Goal: Transaction & Acquisition: Subscribe to service/newsletter

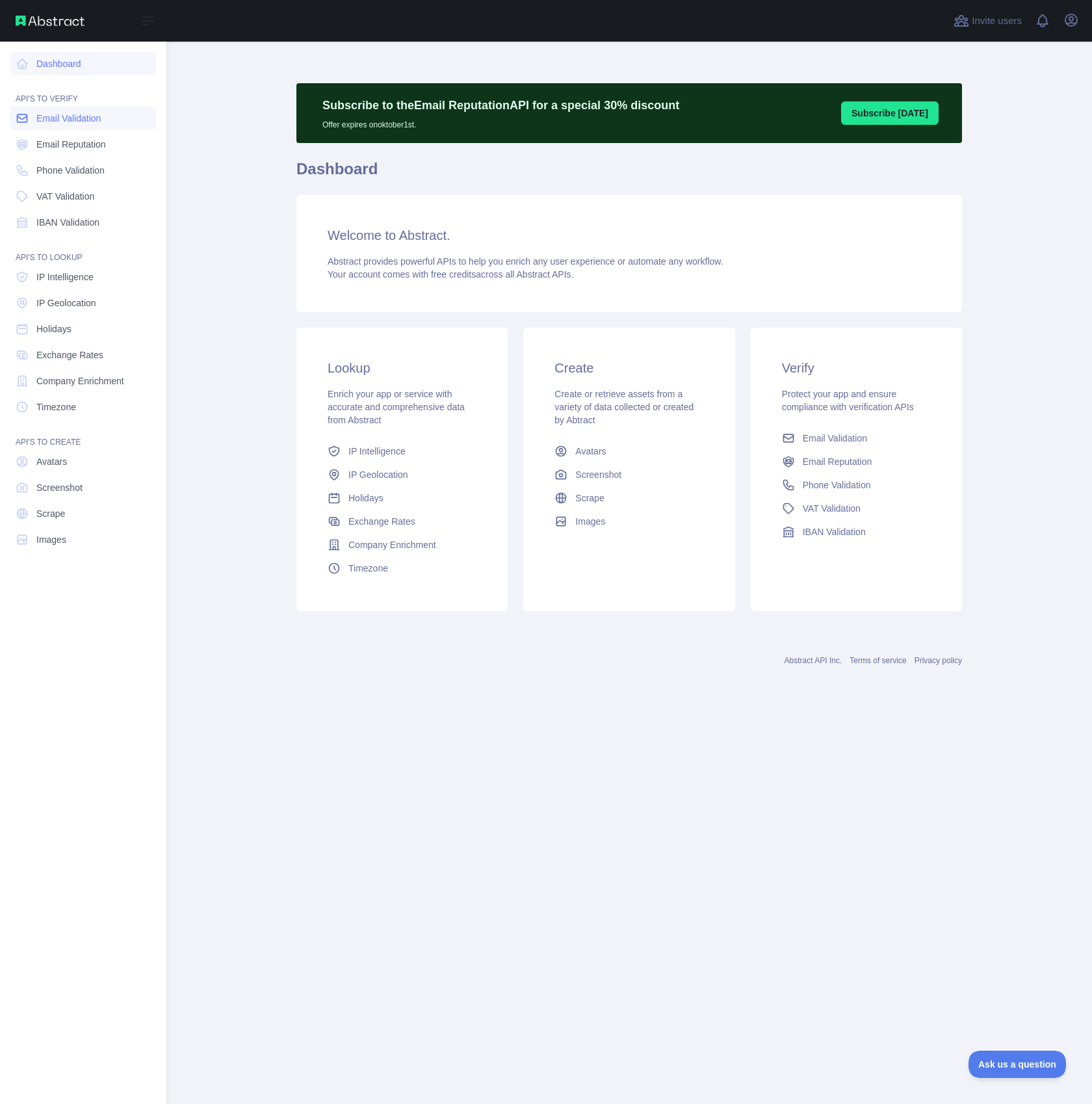
click at [77, 117] on span "Email Validation" at bounding box center [69, 118] width 65 height 13
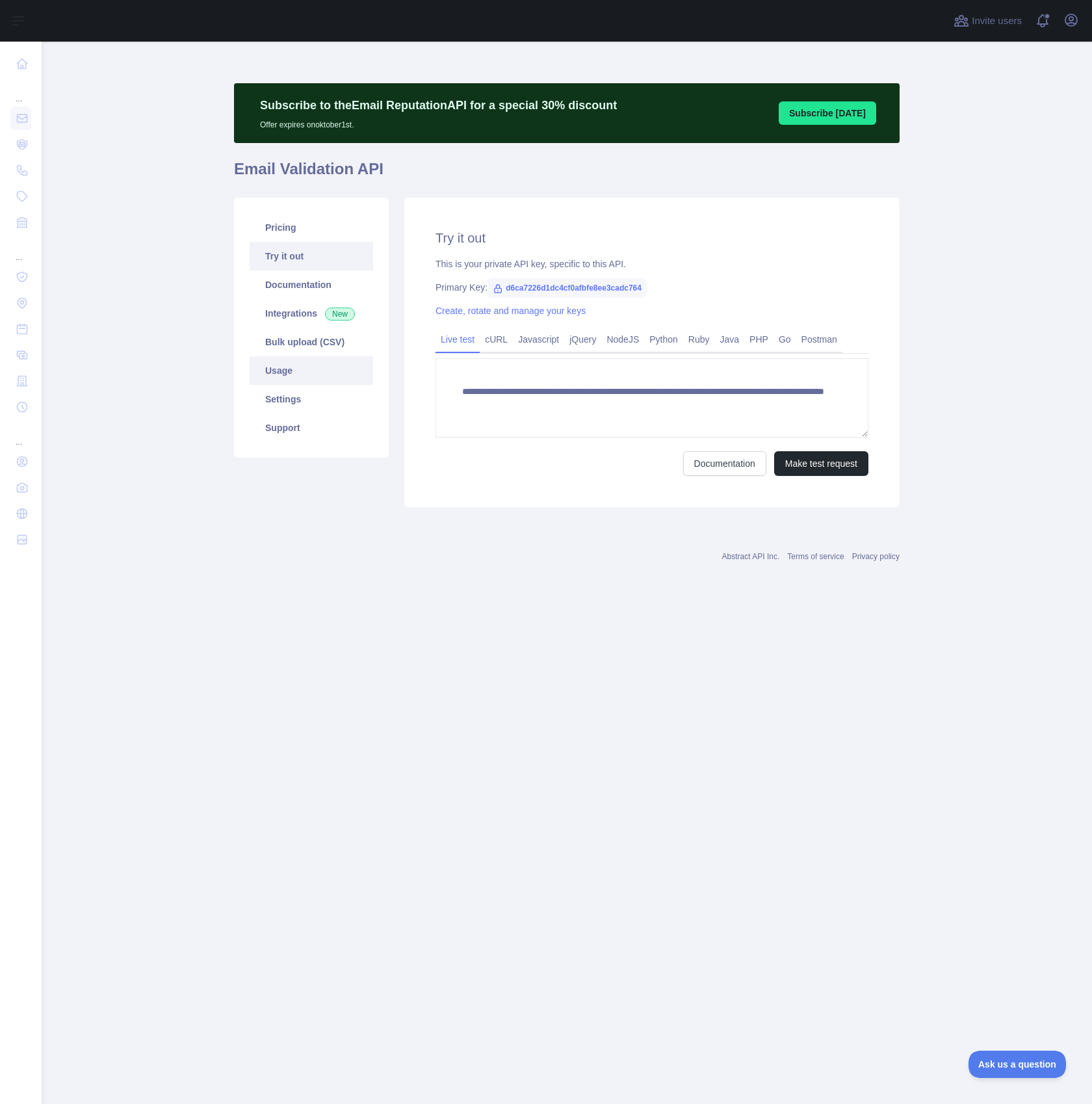
click at [303, 368] on link "Usage" at bounding box center [311, 371] width 124 height 29
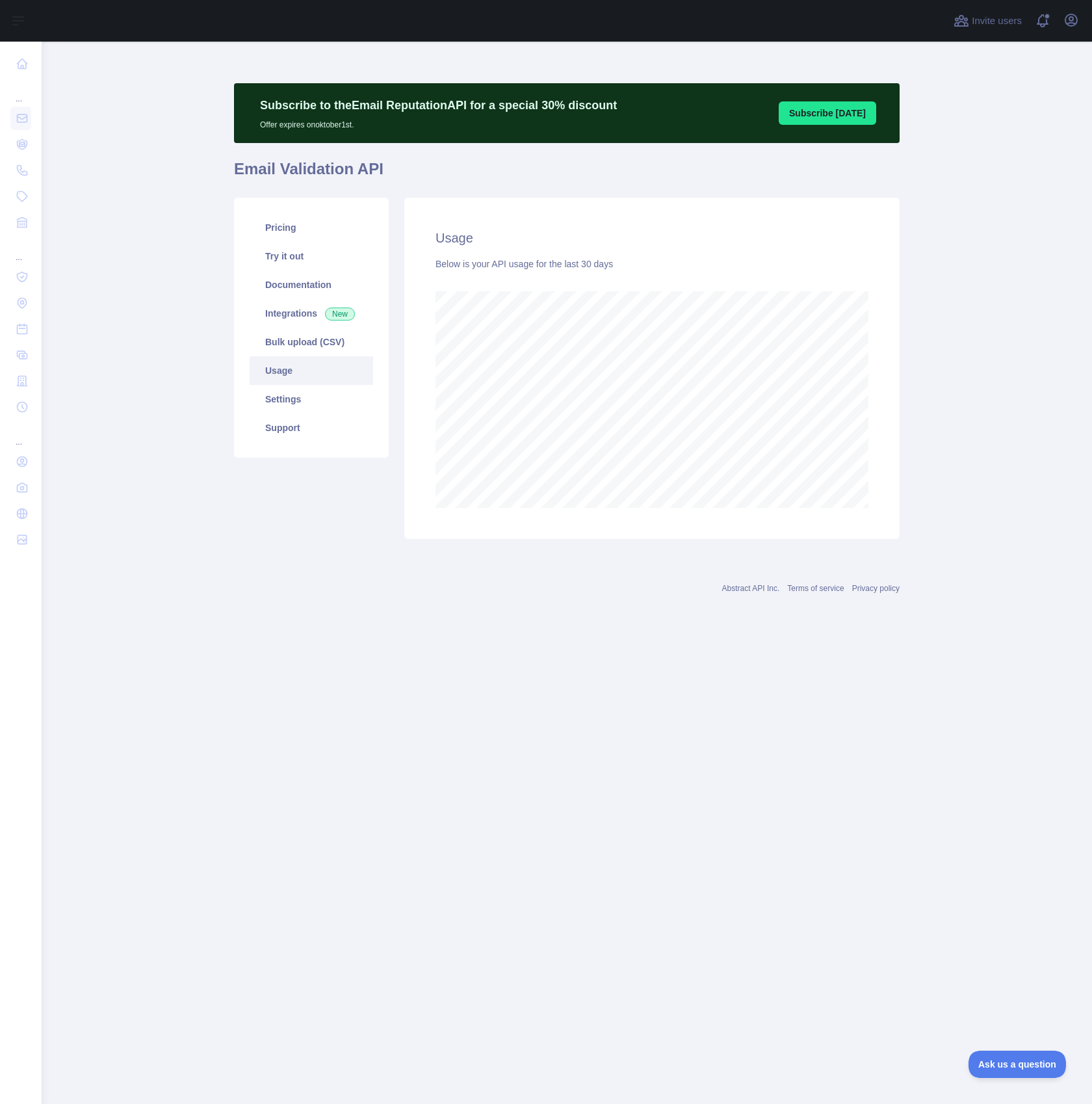
scroll to position [1063, 1050]
click at [304, 233] on link "Pricing" at bounding box center [311, 228] width 124 height 29
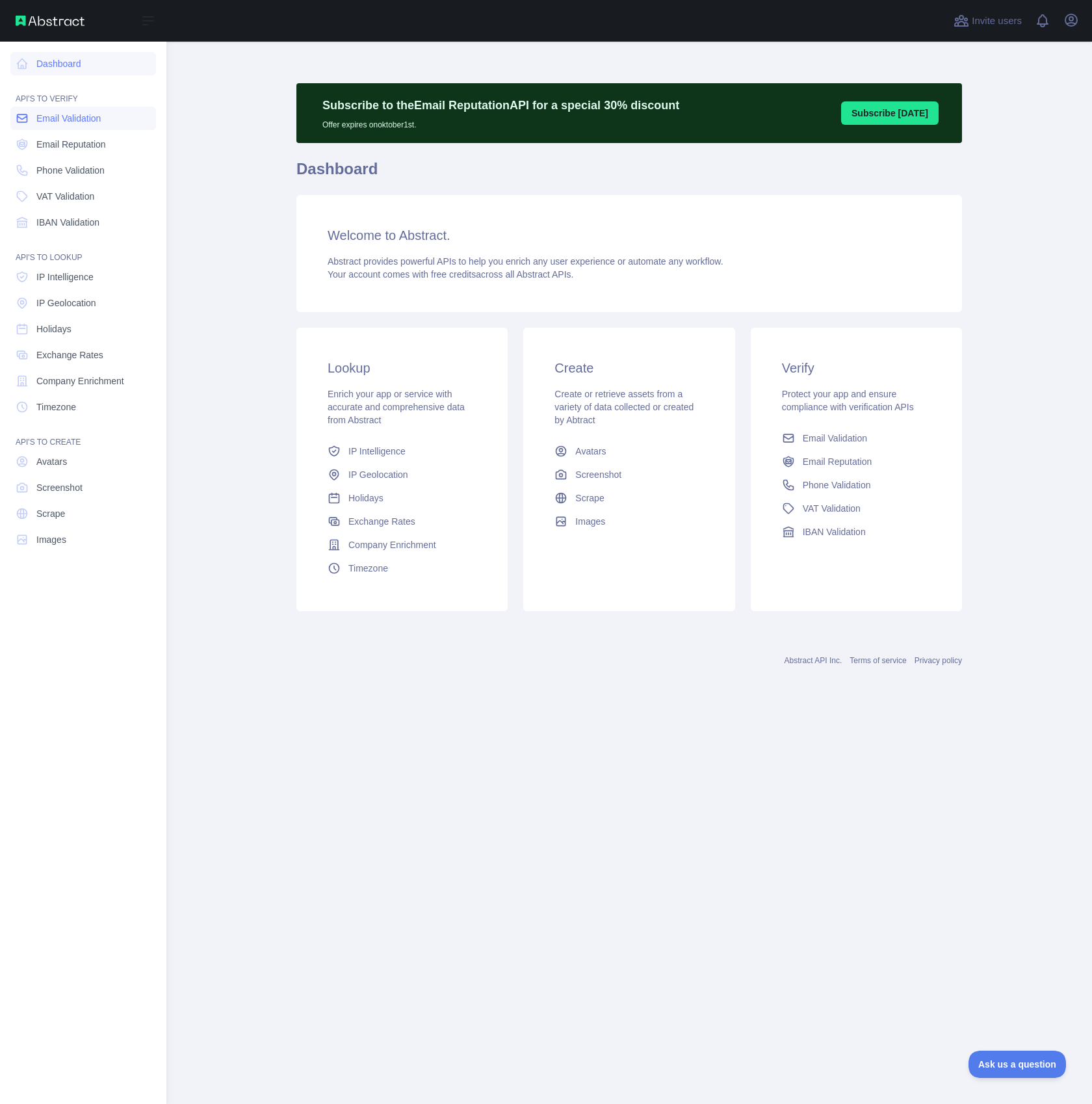
click at [38, 116] on span "Email Validation" at bounding box center [69, 118] width 65 height 13
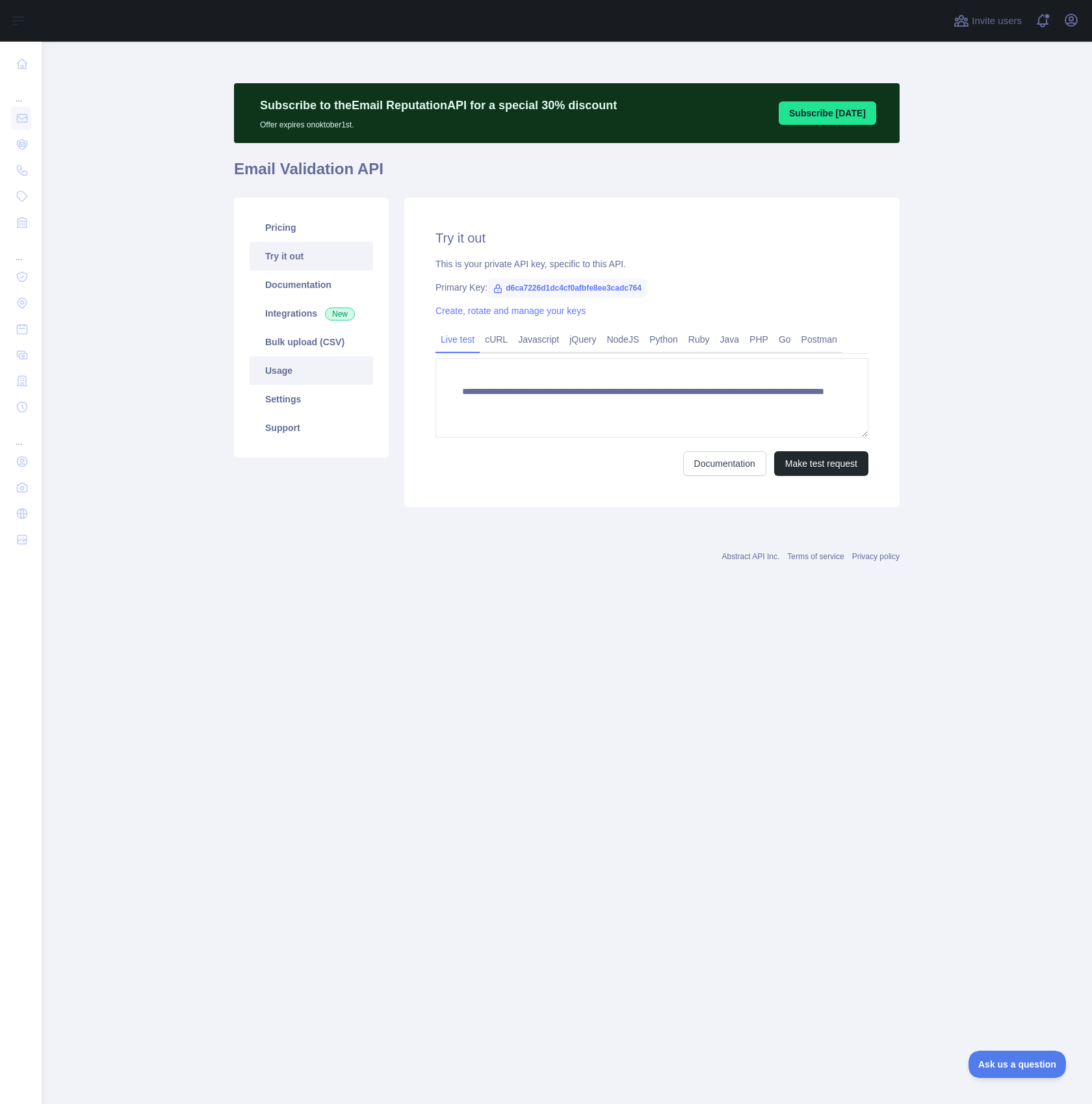
click at [298, 368] on link "Usage" at bounding box center [311, 371] width 124 height 29
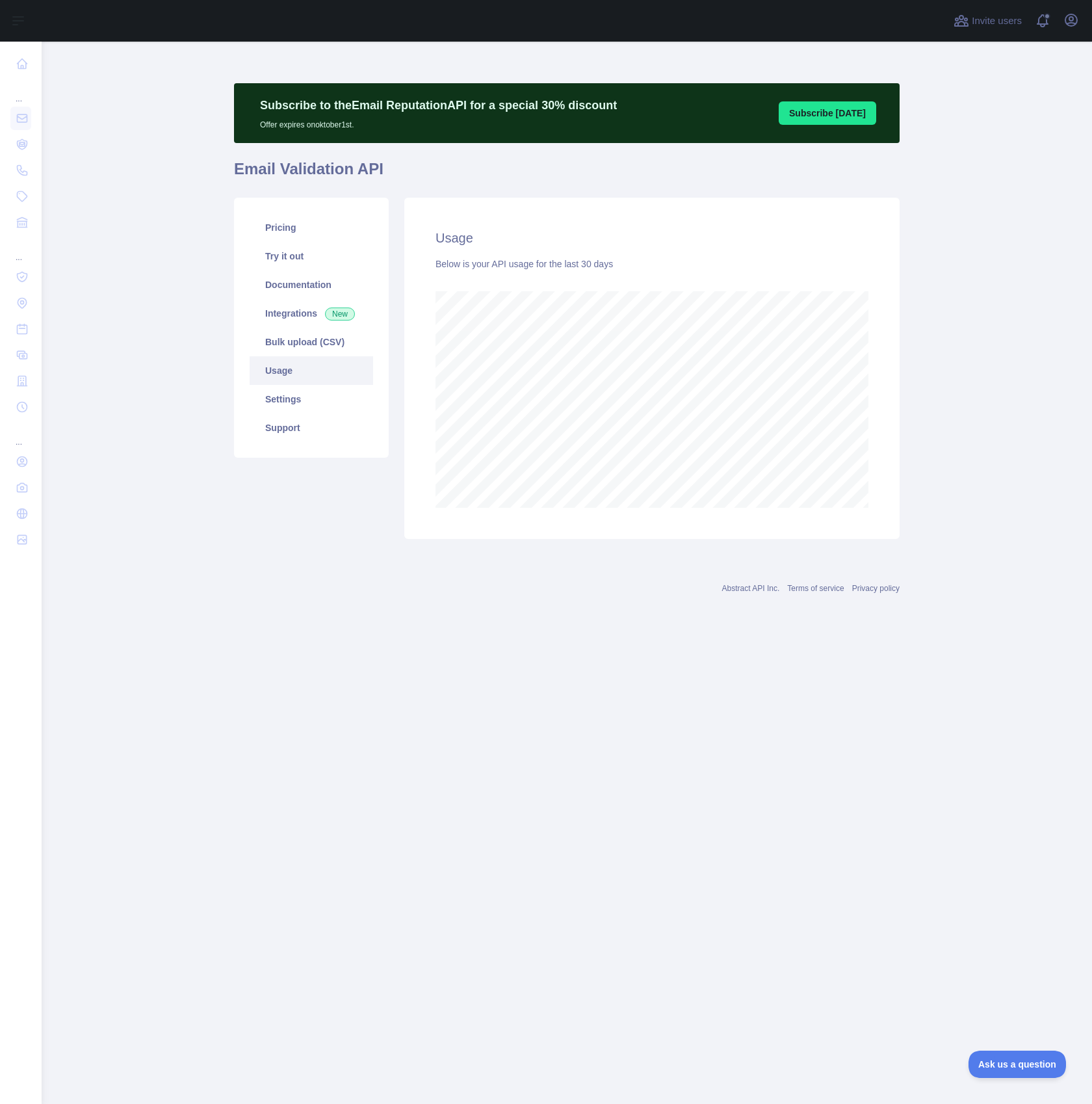
scroll to position [1063, 1050]
click at [296, 221] on link "Pricing" at bounding box center [311, 228] width 124 height 29
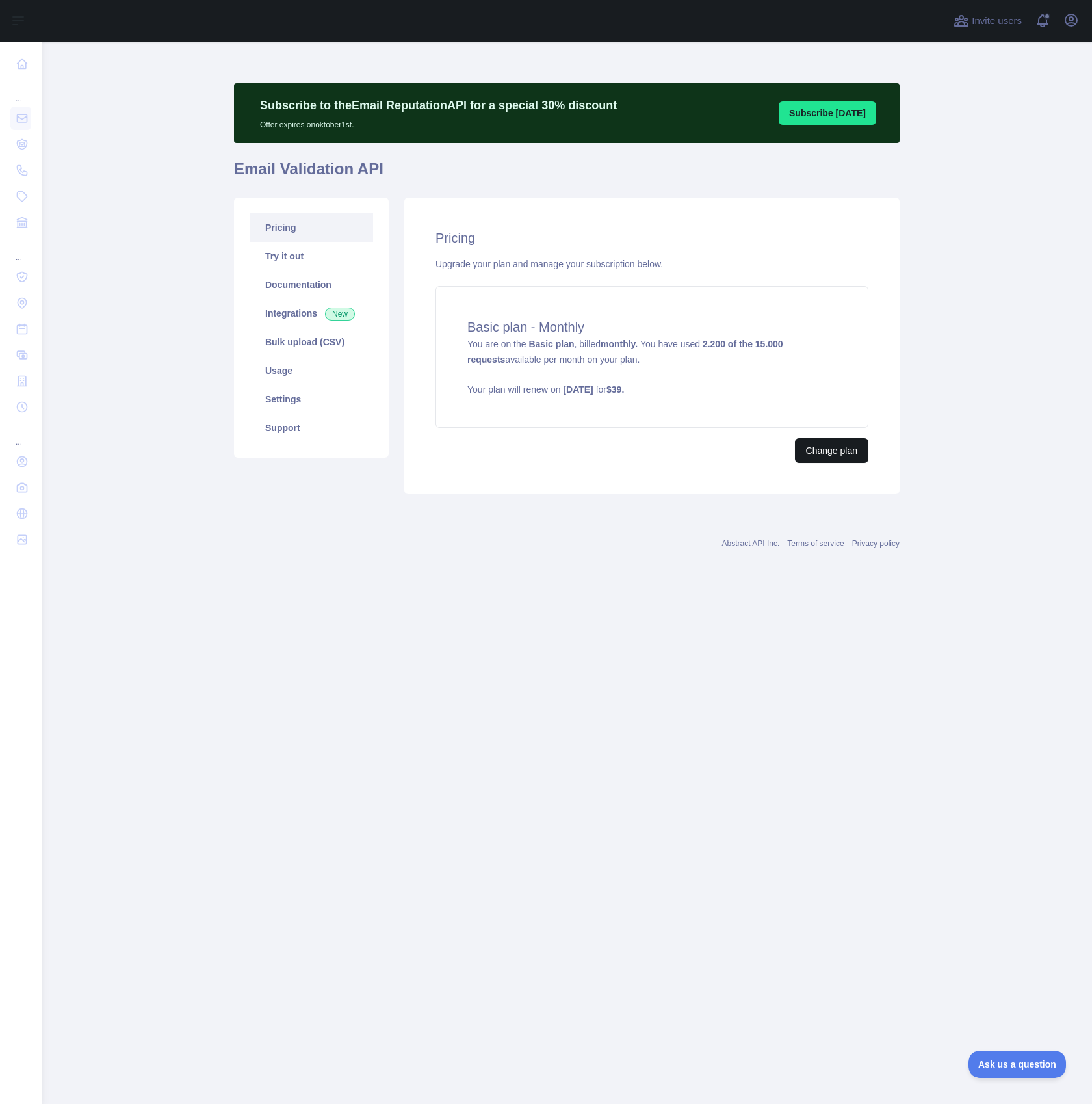
click at [829, 445] on button "Change plan" at bounding box center [832, 451] width 74 height 25
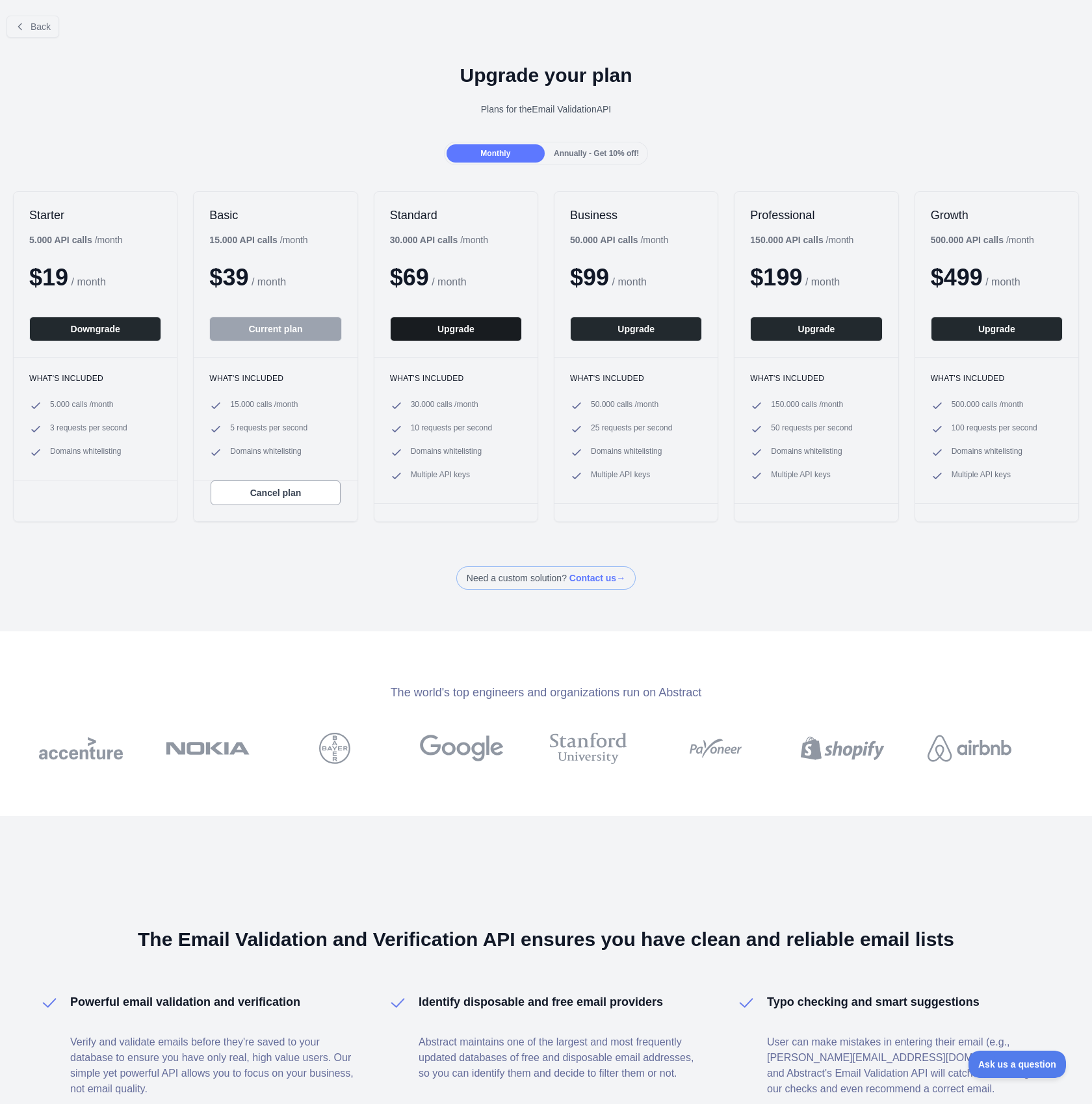
click at [452, 329] on button "Upgrade" at bounding box center [456, 329] width 132 height 25
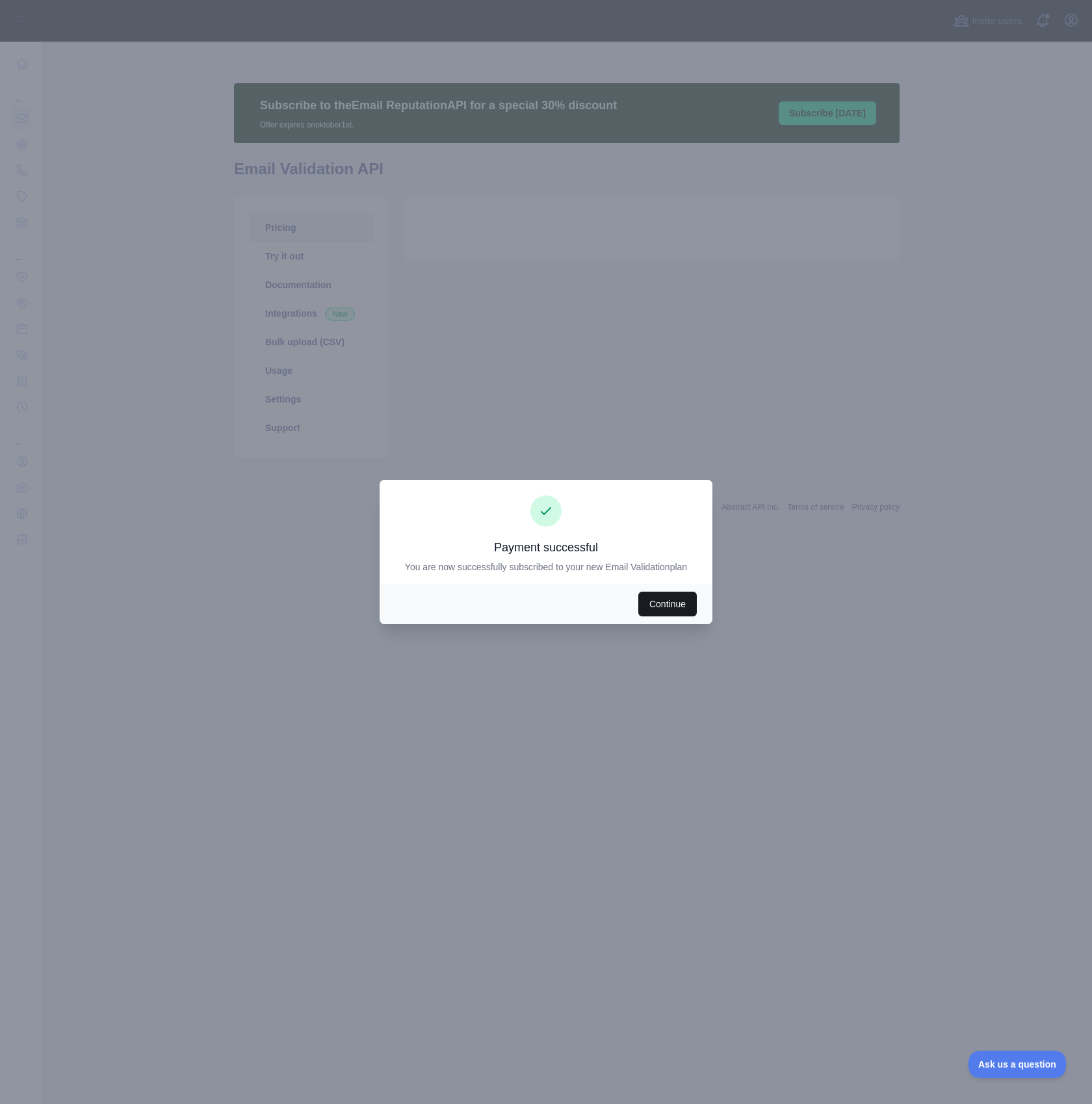
click at [673, 615] on button "Continue" at bounding box center [667, 604] width 58 height 25
click at [682, 601] on button "Continue" at bounding box center [667, 604] width 58 height 25
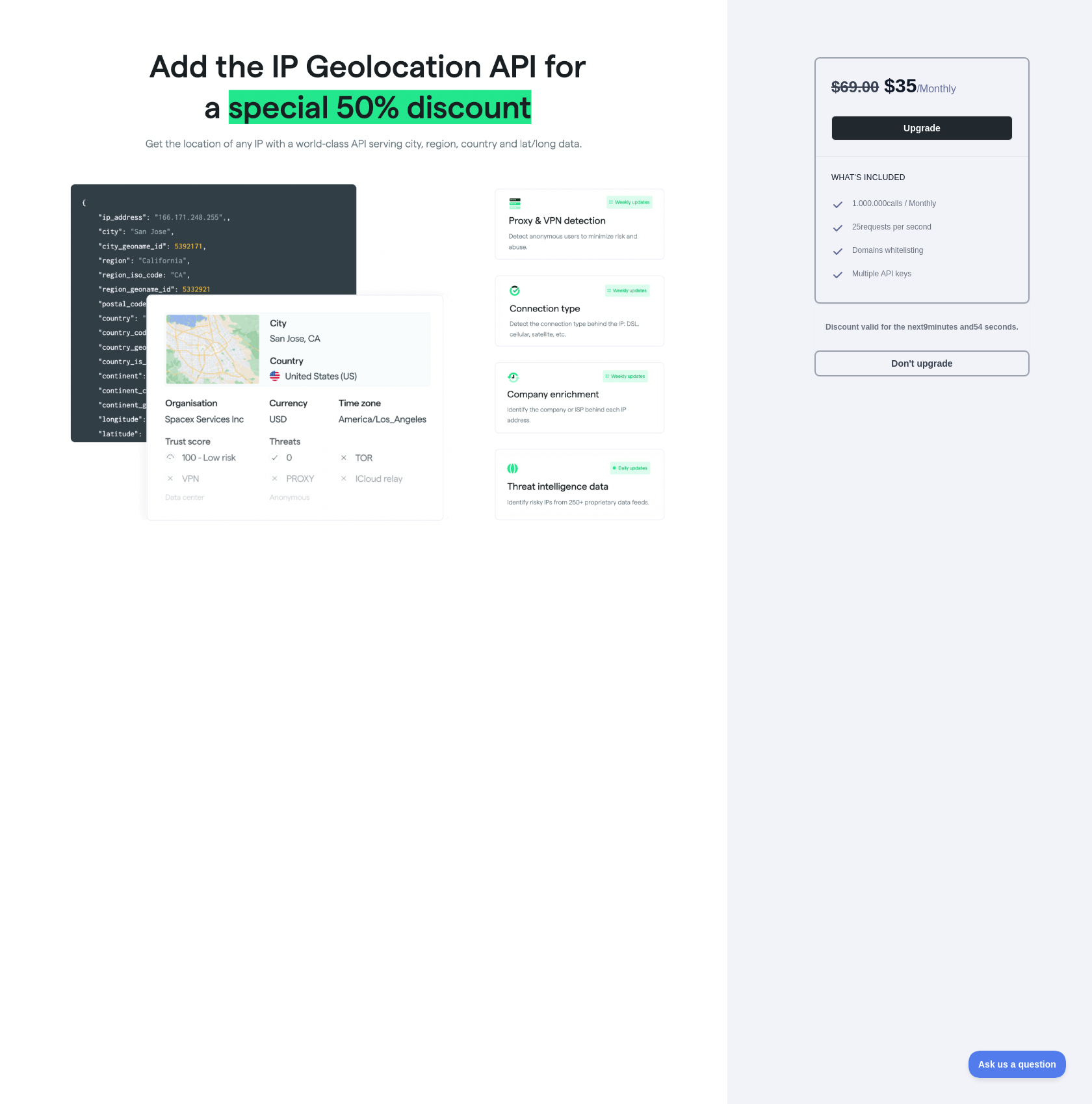
click at [967, 496] on div "$ 69.00 $ 35 / Monthly Upgrade What's included 1.000.000 calls / Monthly 25 req…" at bounding box center [922, 580] width 215 height 1047
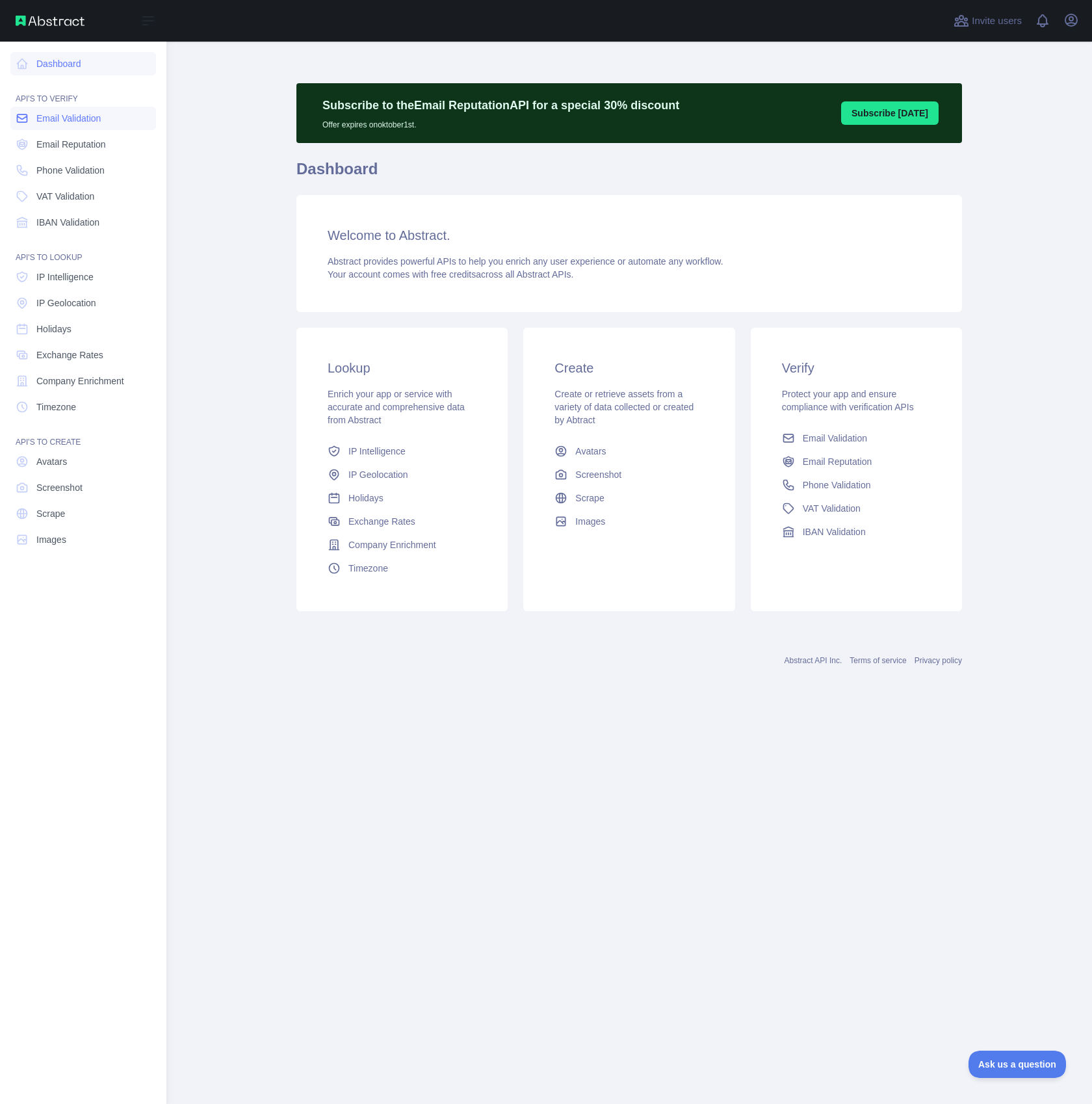
click at [56, 119] on span "Email Validation" at bounding box center [69, 118] width 65 height 13
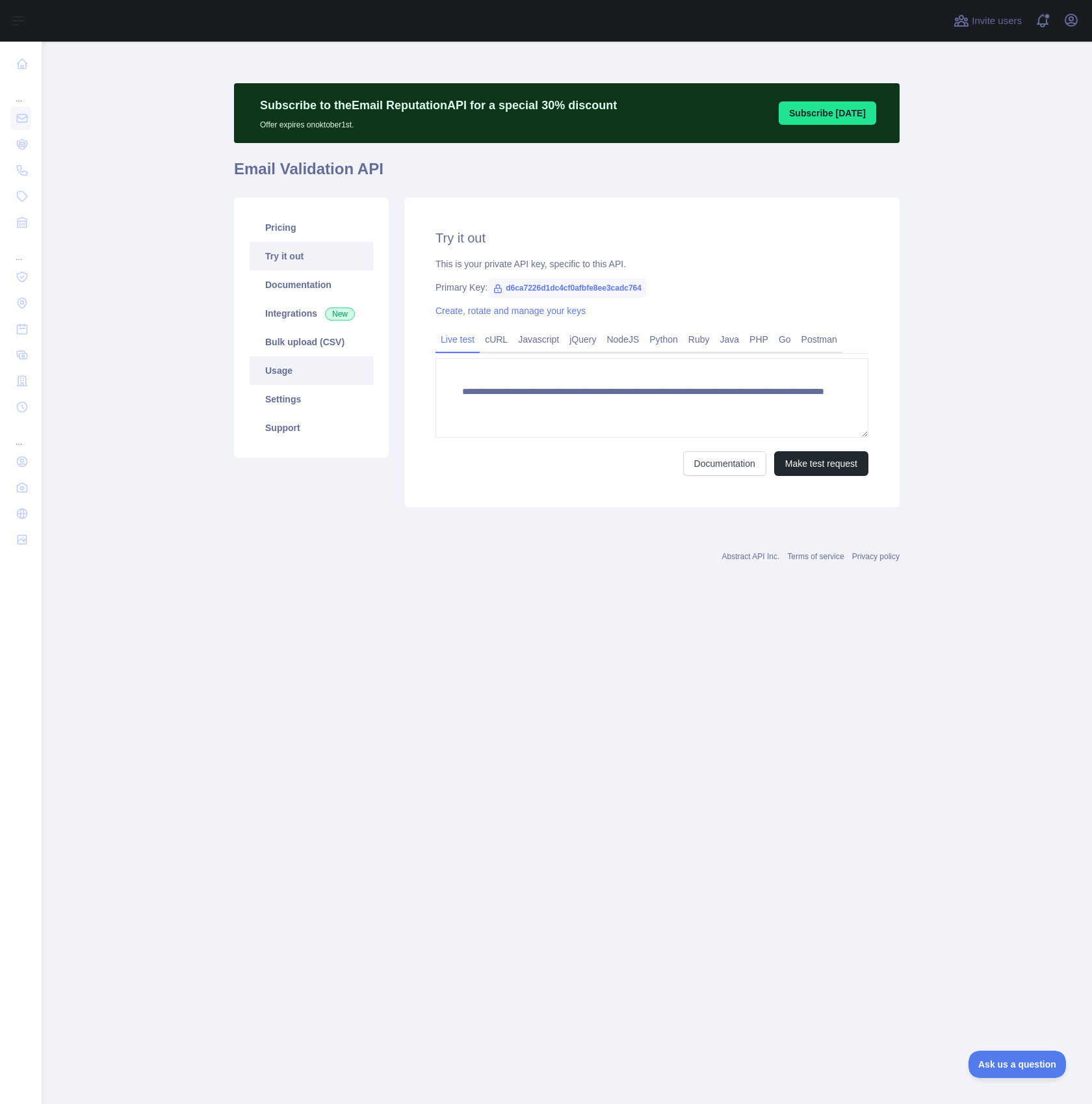
click at [313, 375] on link "Usage" at bounding box center [311, 371] width 124 height 29
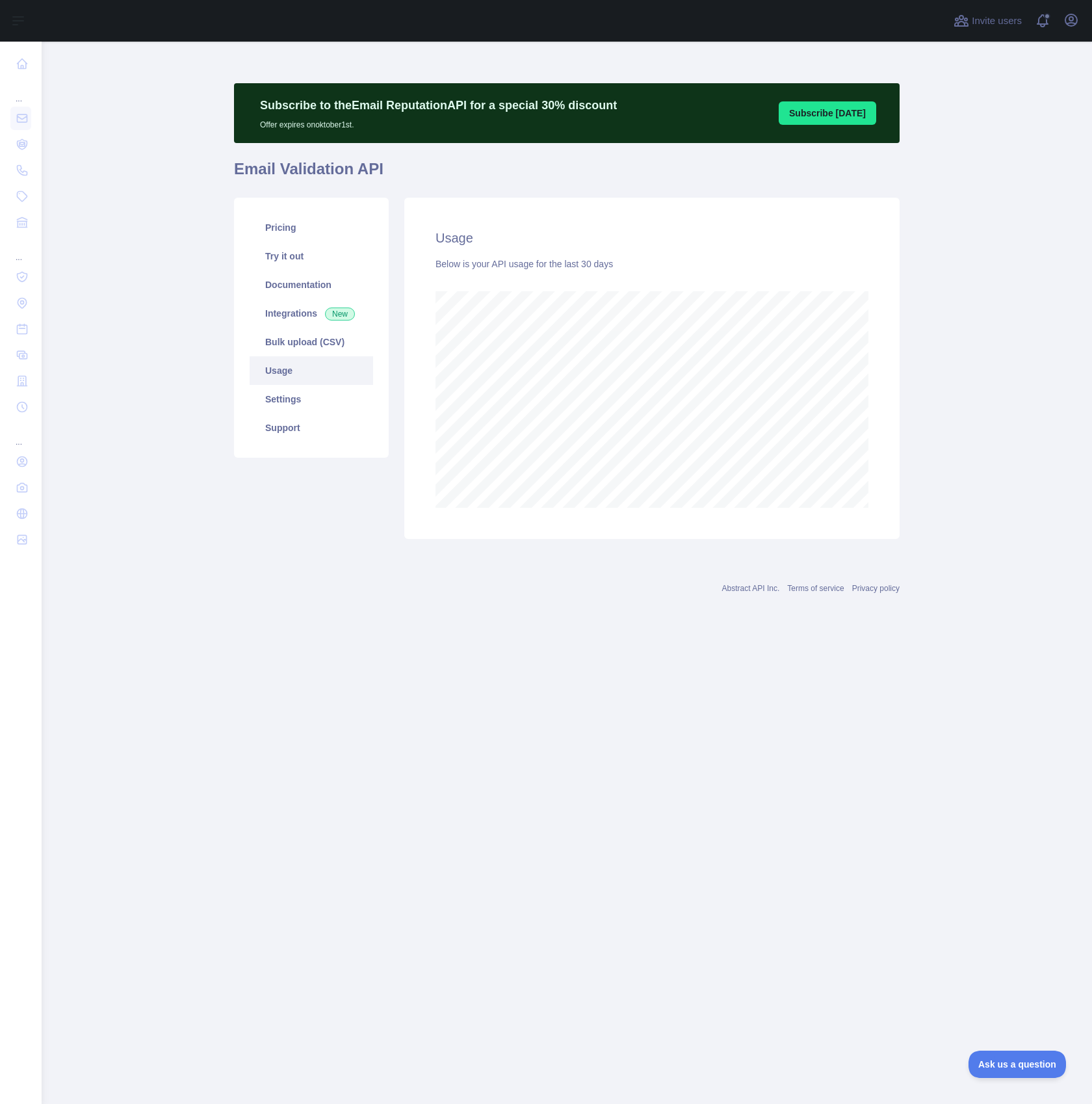
scroll to position [1063, 1050]
click at [306, 234] on link "Pricing" at bounding box center [311, 228] width 124 height 29
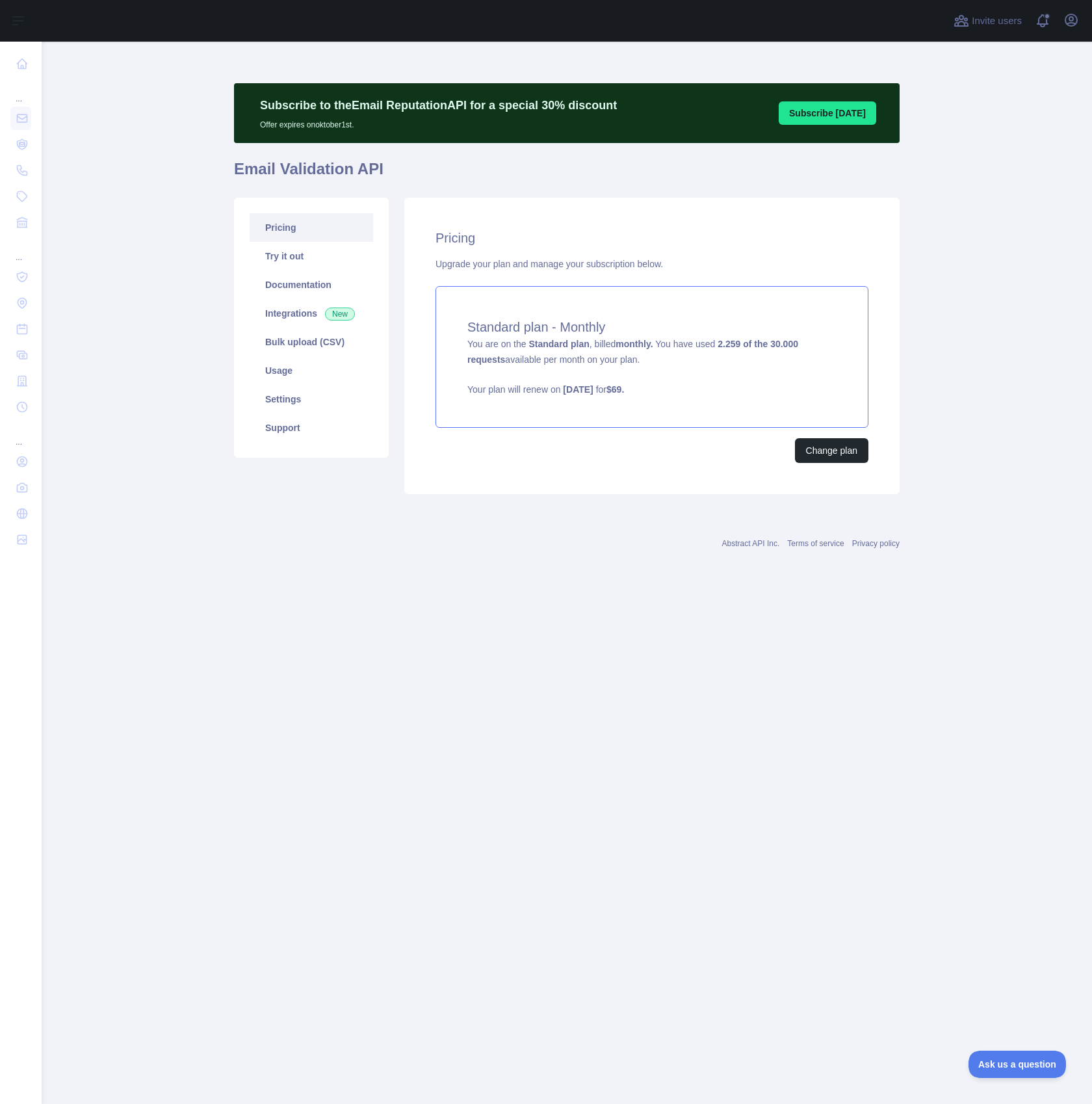
click at [747, 343] on strong "2.259 of the 30.000 requests" at bounding box center [632, 352] width 331 height 26
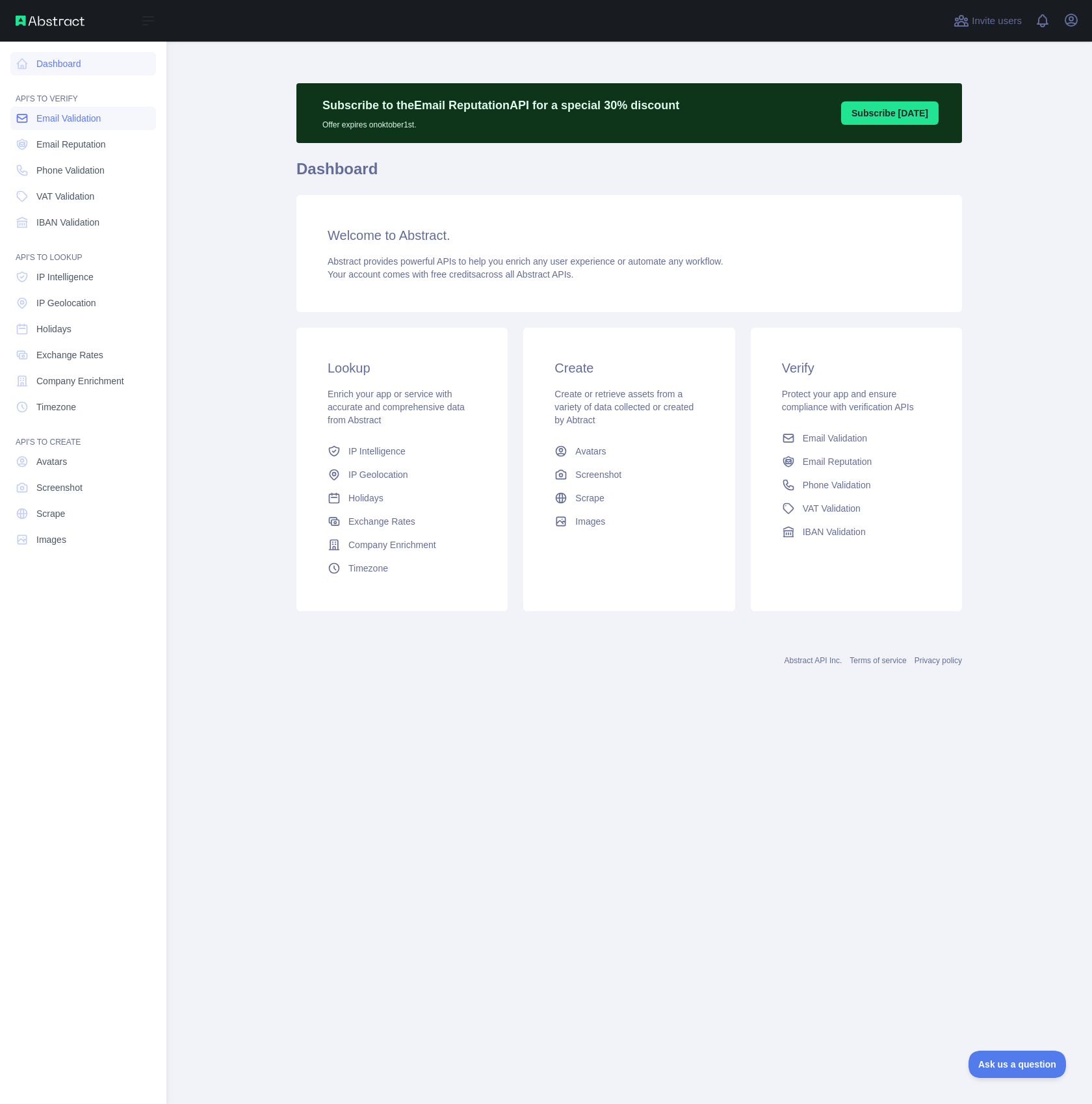
click at [42, 124] on span "Email Validation" at bounding box center [69, 118] width 65 height 13
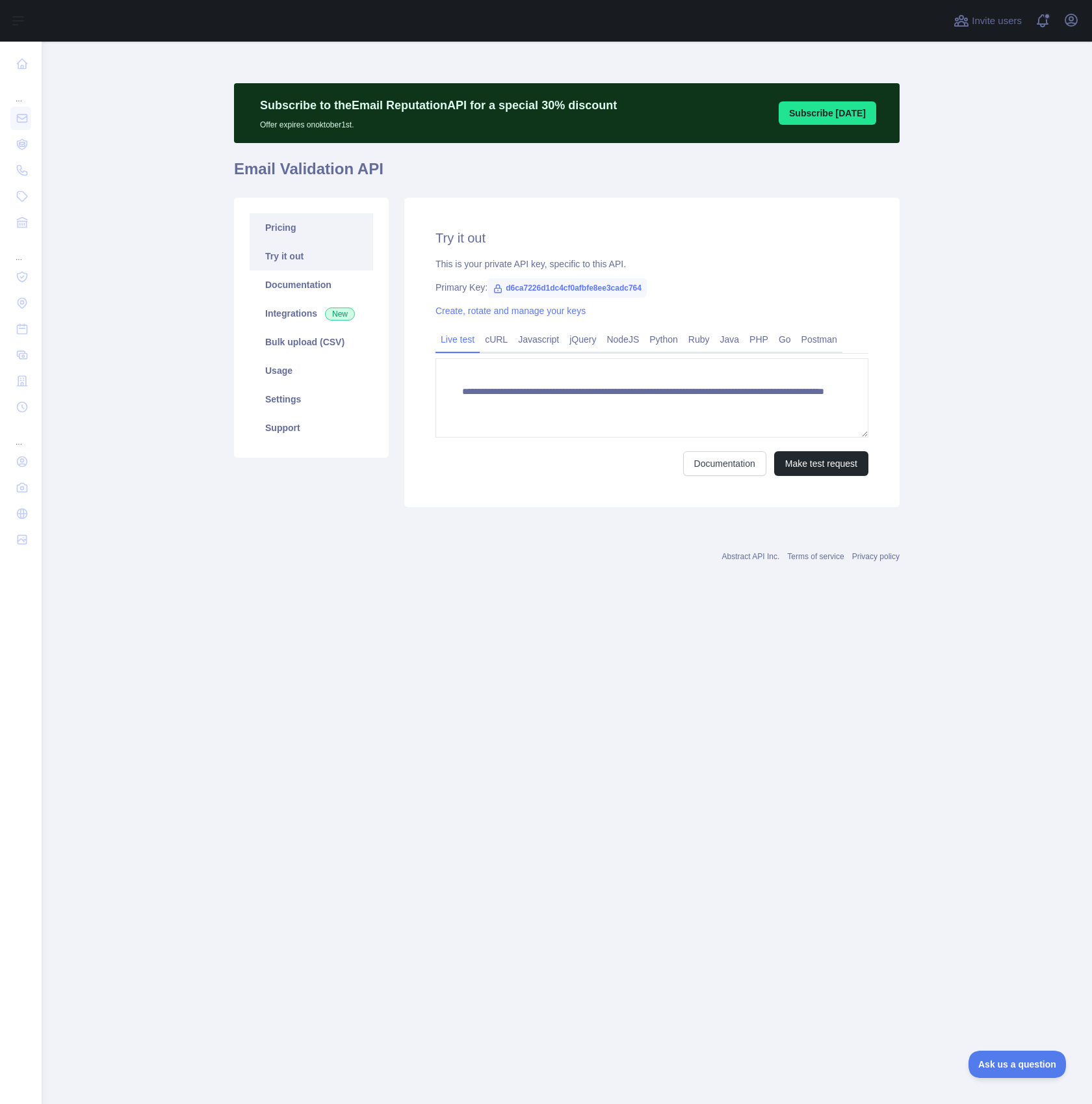
click at [309, 234] on link "Pricing" at bounding box center [311, 228] width 124 height 29
